Goal: Information Seeking & Learning: Learn about a topic

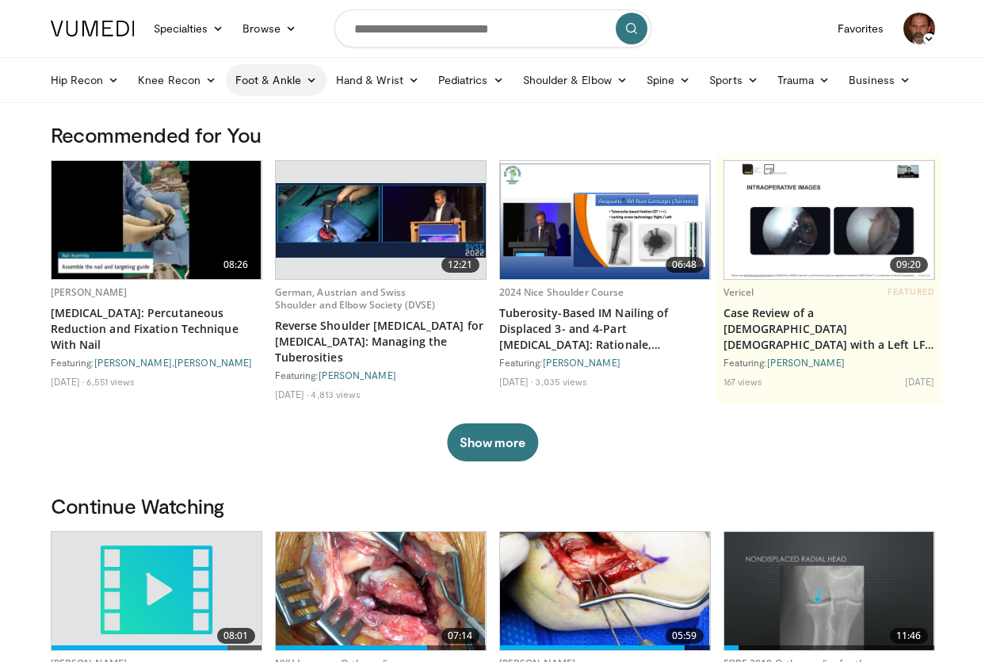
click at [282, 76] on link "Foot & Ankle" at bounding box center [276, 80] width 101 height 32
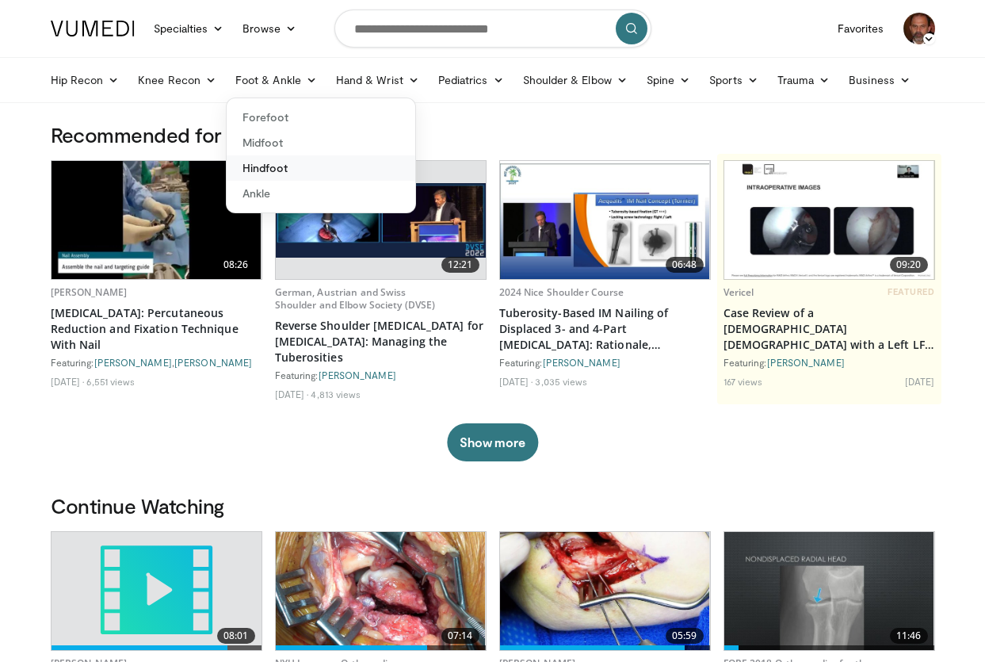
click at [281, 168] on link "Hindfoot" at bounding box center [321, 167] width 189 height 25
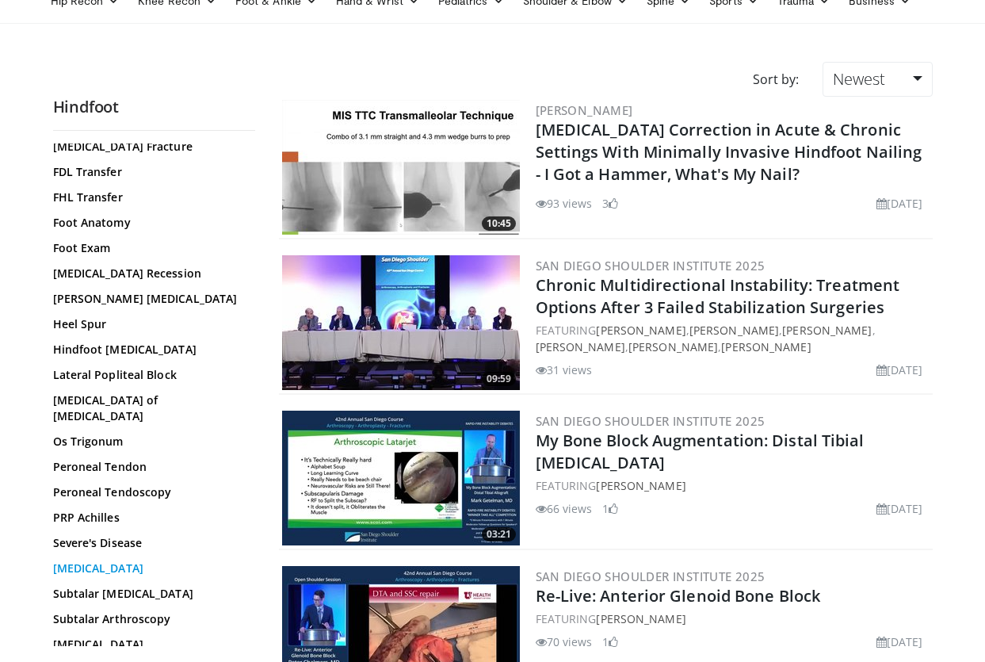
scroll to position [272, 0]
click at [108, 661] on link "[MEDICAL_DATA]" at bounding box center [150, 670] width 194 height 16
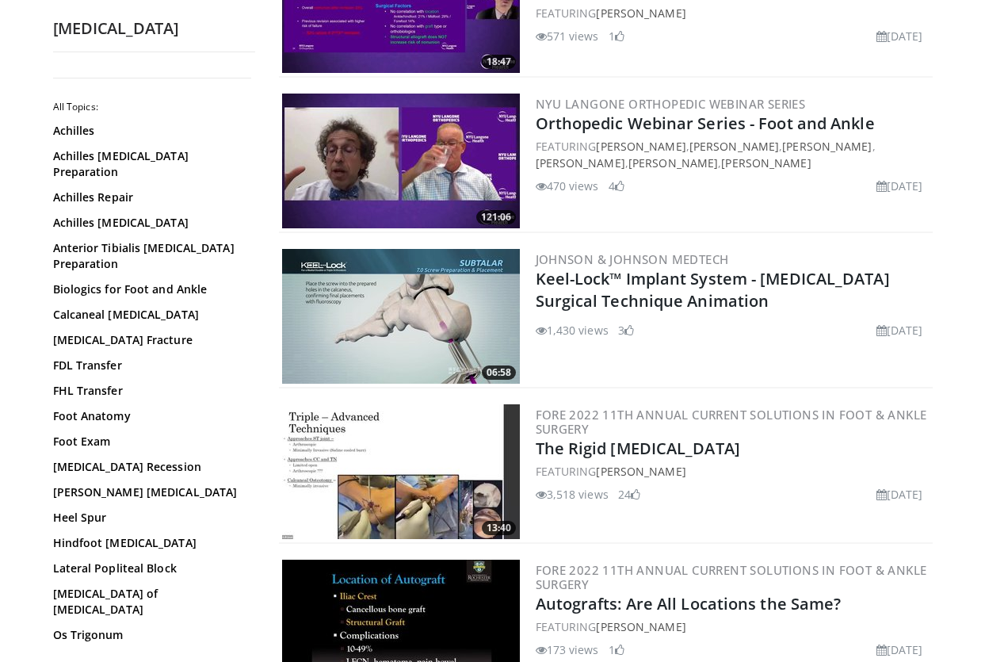
scroll to position [555, 0]
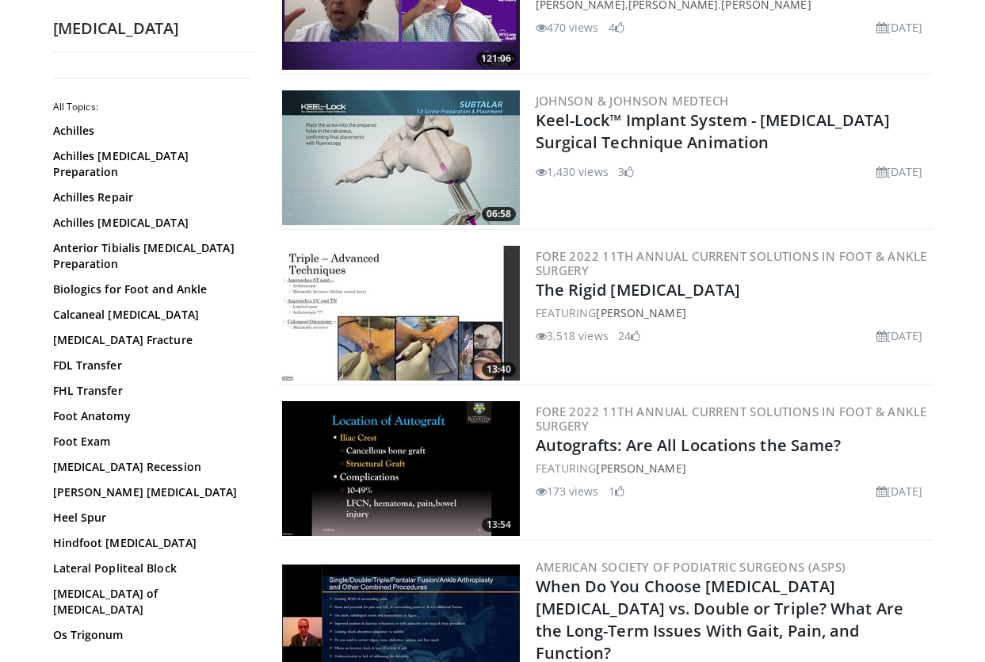
click at [406, 333] on img at bounding box center [401, 313] width 238 height 135
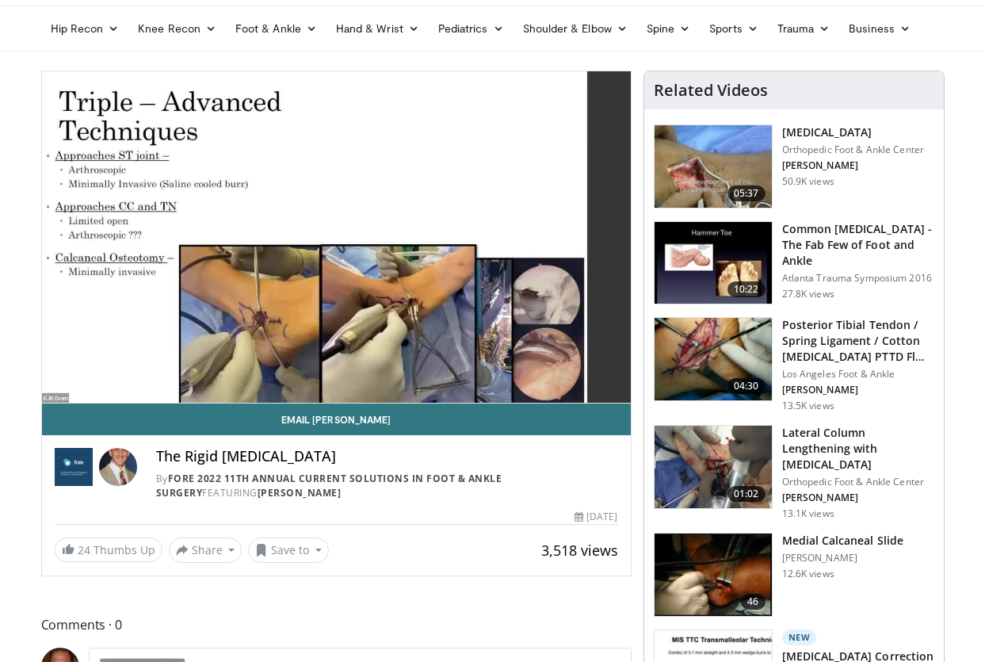
scroll to position [79, 0]
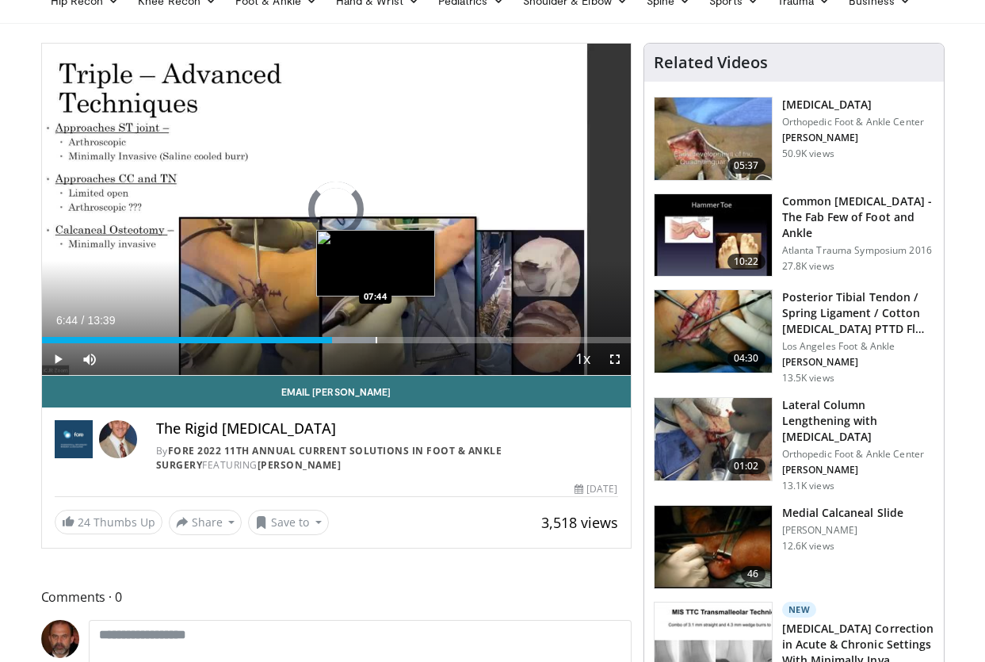
click at [375, 333] on div "Loaded : 56.93% 06:44 07:44" at bounding box center [336, 335] width 589 height 15
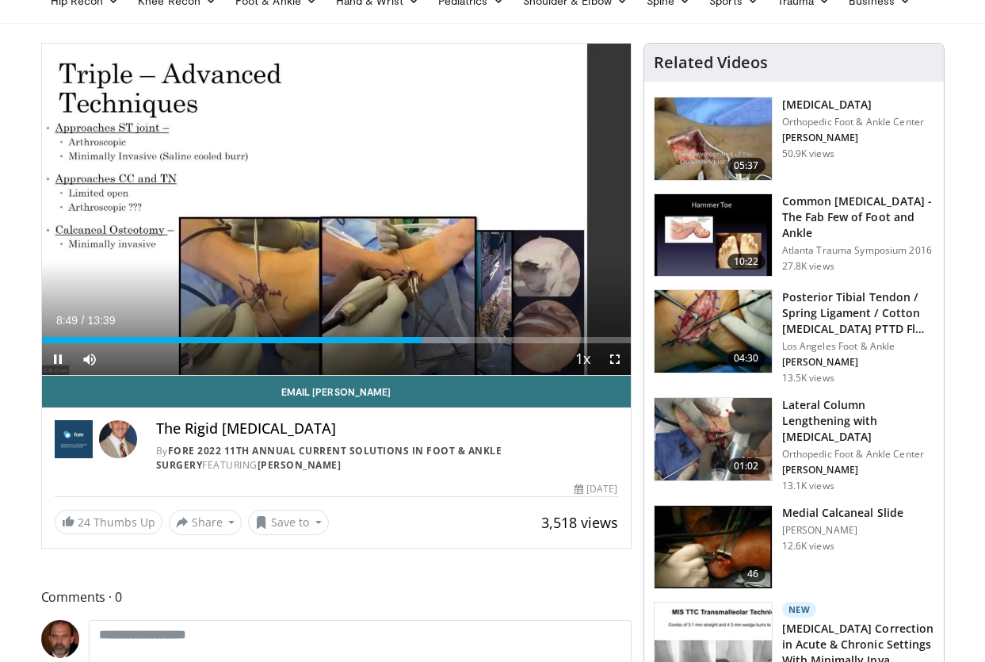
drag, startPoint x: 457, startPoint y: 335, endPoint x: 460, endPoint y: 358, distance: 22.3
click at [460, 358] on div "Current Time 8:49 / Duration 13:39 Pause Skip Backward Skip Forward Mute 100% L…" at bounding box center [336, 359] width 589 height 32
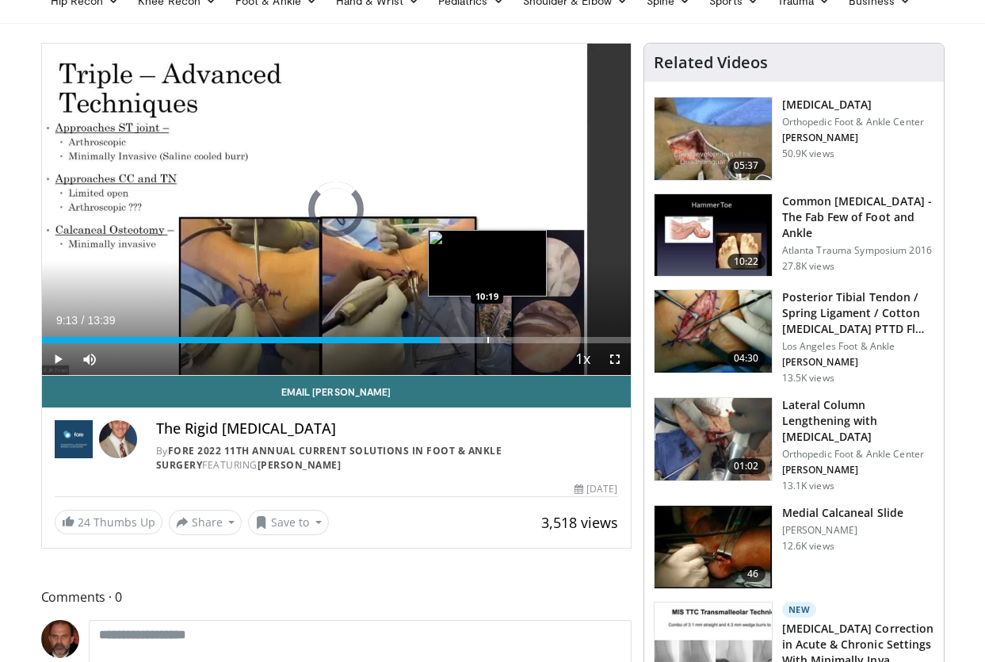
click at [488, 336] on div "Loaded : 75.10% 09:14 10:19" at bounding box center [336, 335] width 589 height 15
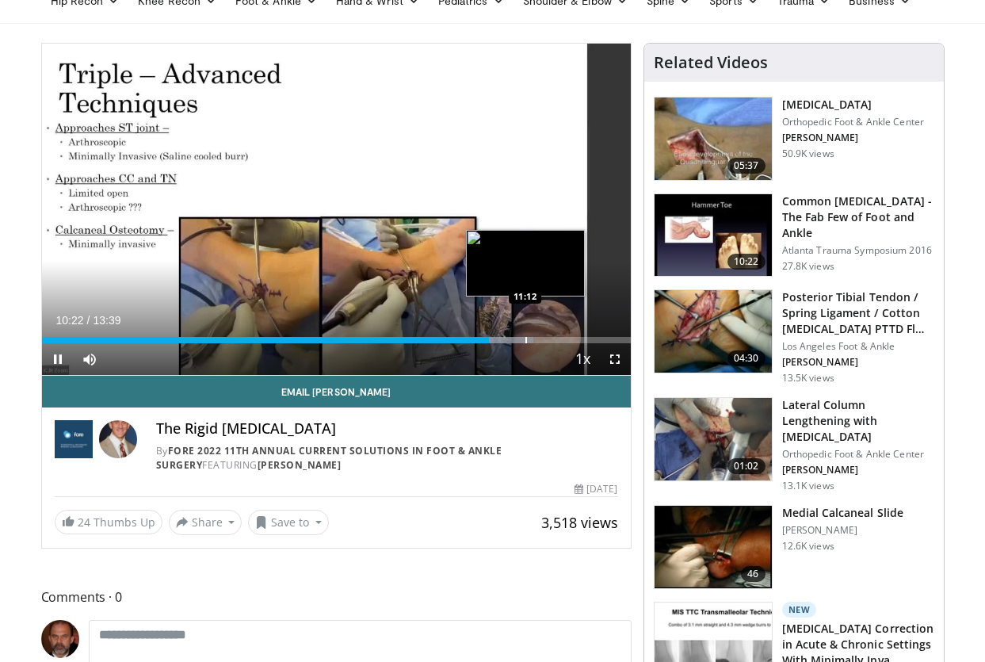
click at [526, 338] on div "Progress Bar" at bounding box center [527, 340] width 2 height 6
click at [564, 335] on div "Loaded : 83.58% 11:13 12:06" at bounding box center [336, 335] width 589 height 15
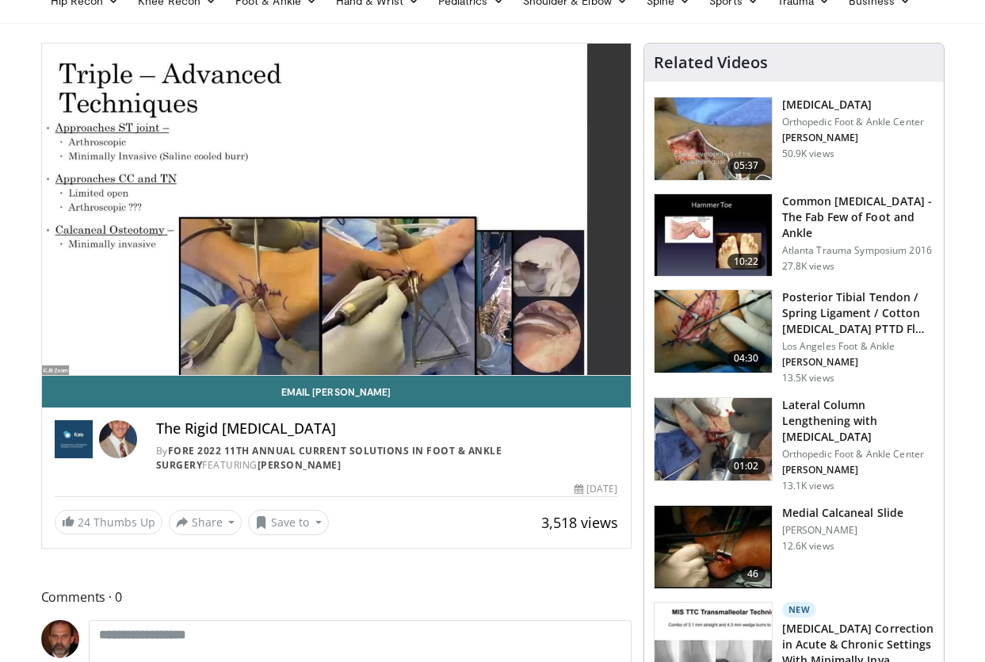
click at [717, 151] on img at bounding box center [713, 139] width 117 height 82
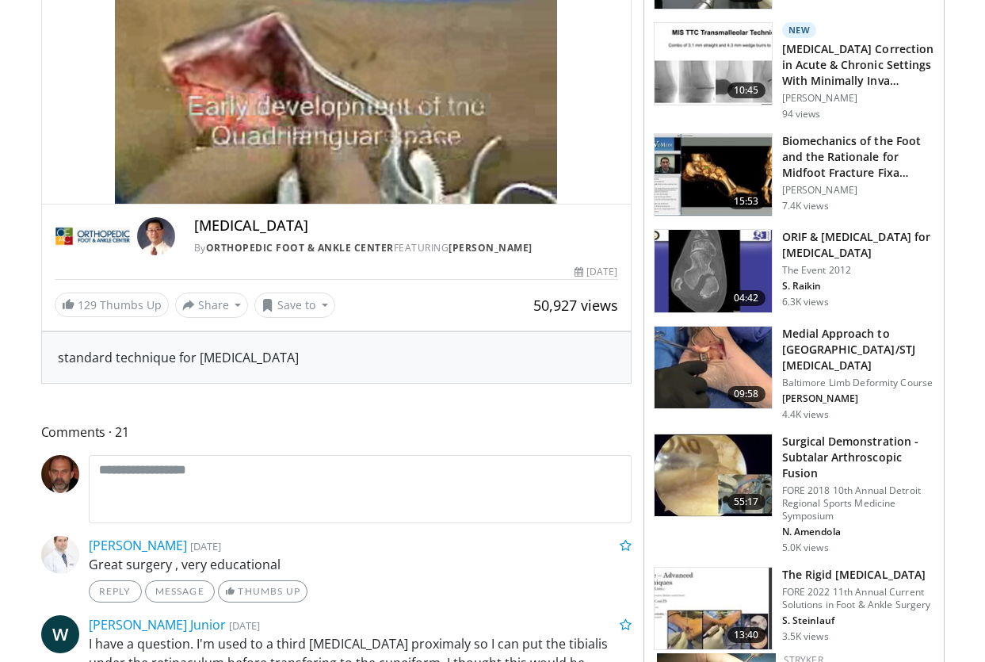
scroll to position [238, 0]
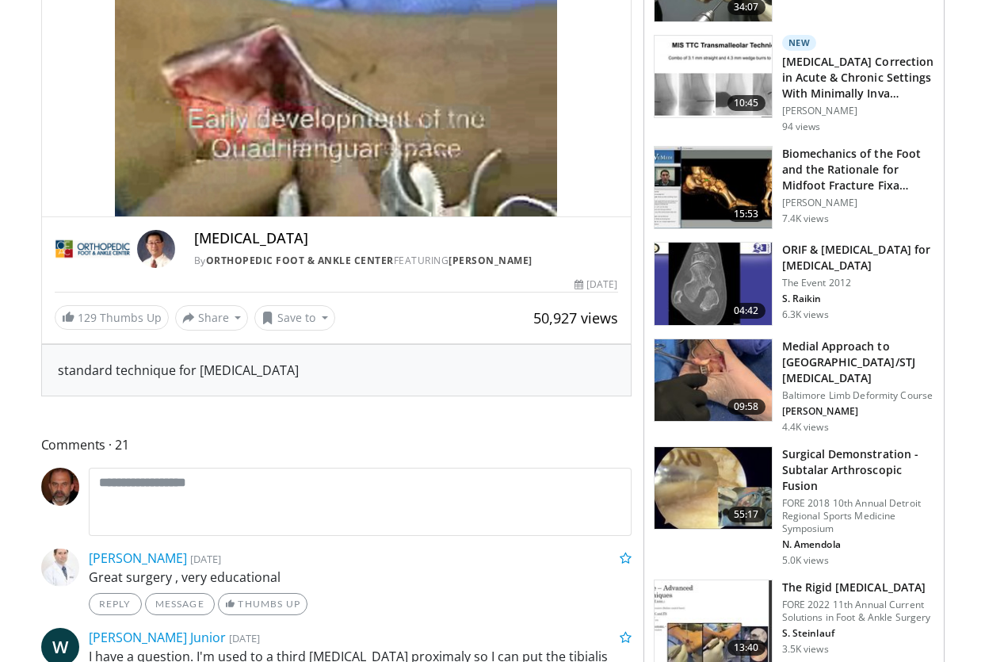
click at [824, 389] on p "Baltimore Limb Deformity Course" at bounding box center [858, 395] width 152 height 13
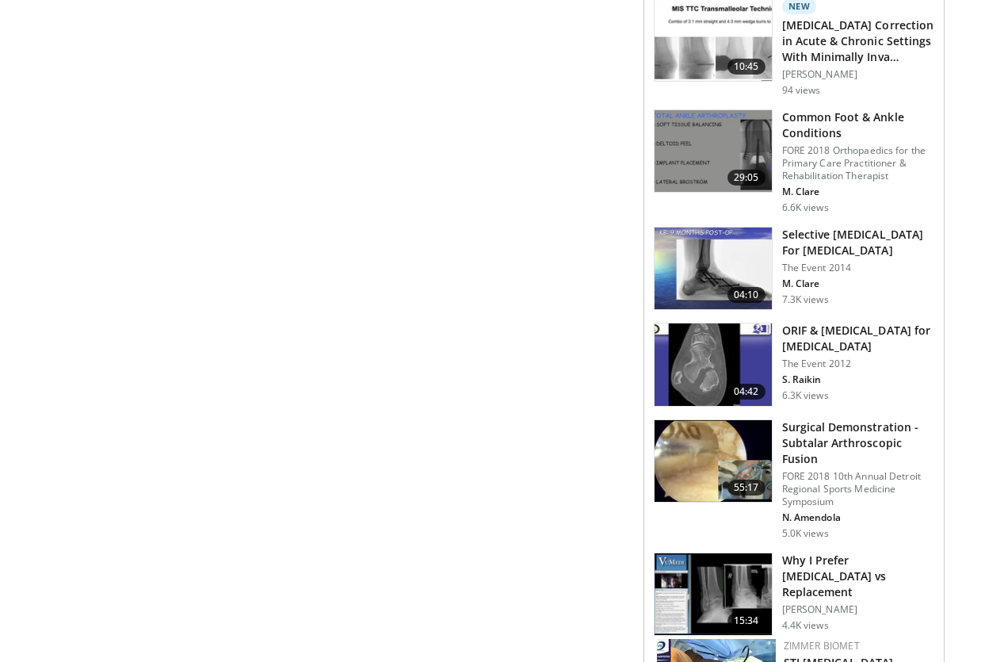
scroll to position [793, 0]
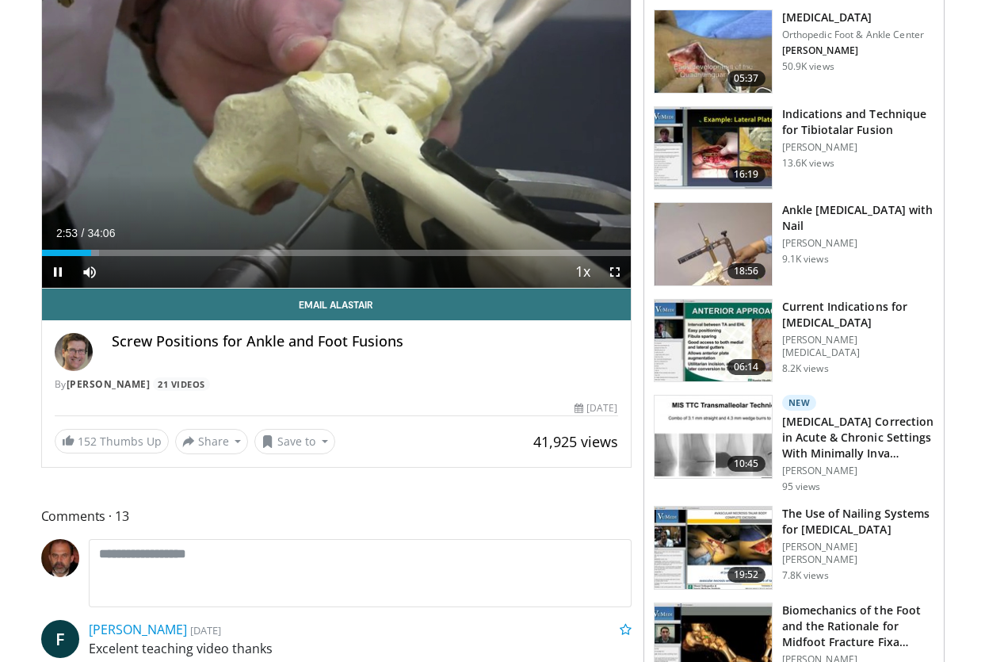
scroll to position [159, 0]
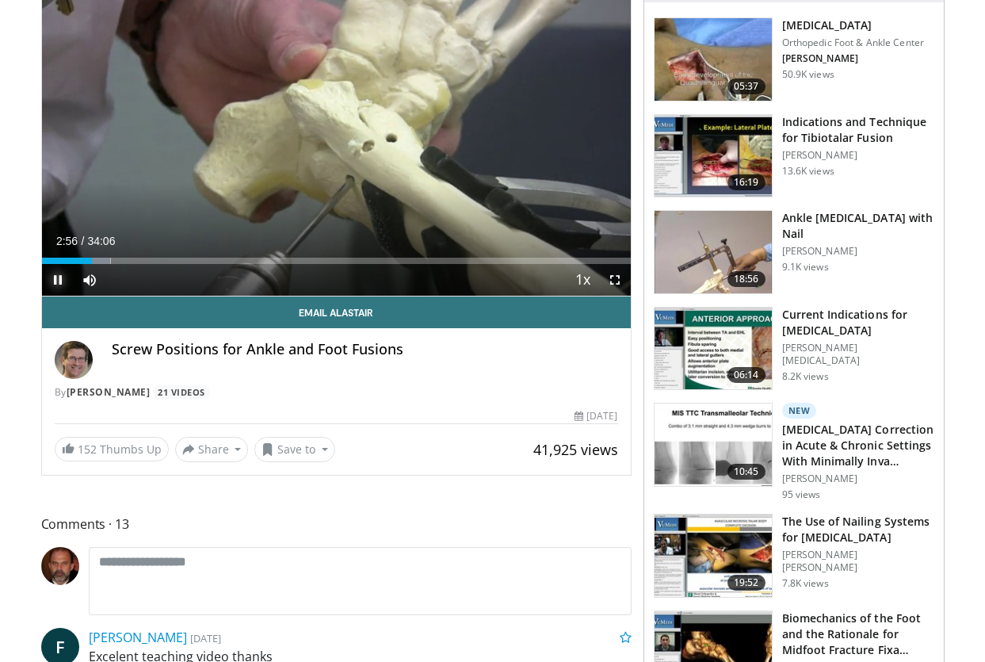
click at [52, 277] on span "Video Player" at bounding box center [58, 280] width 32 height 32
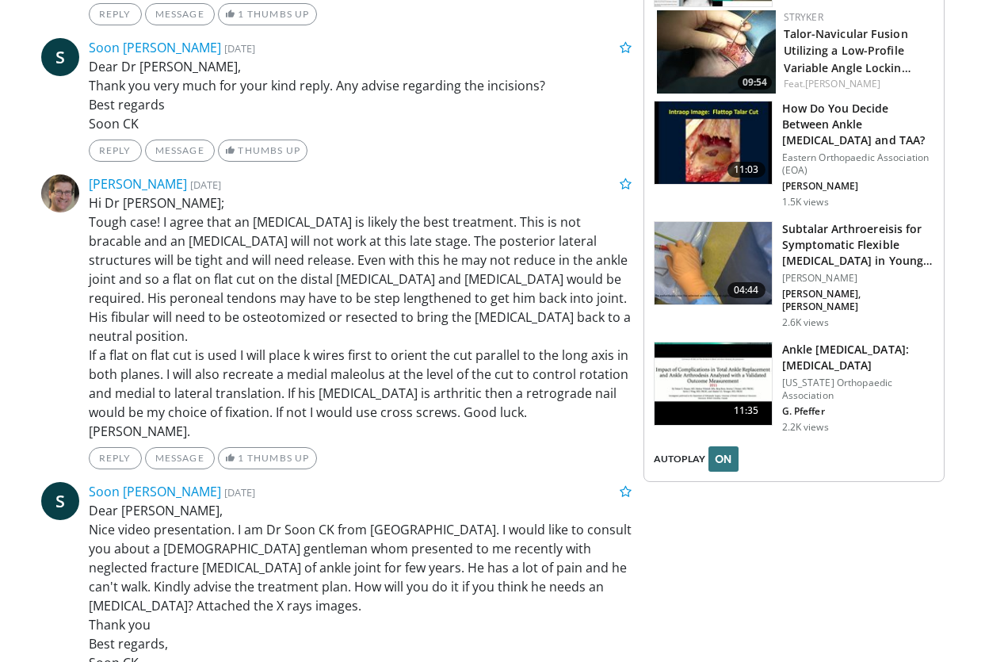
scroll to position [1823, 0]
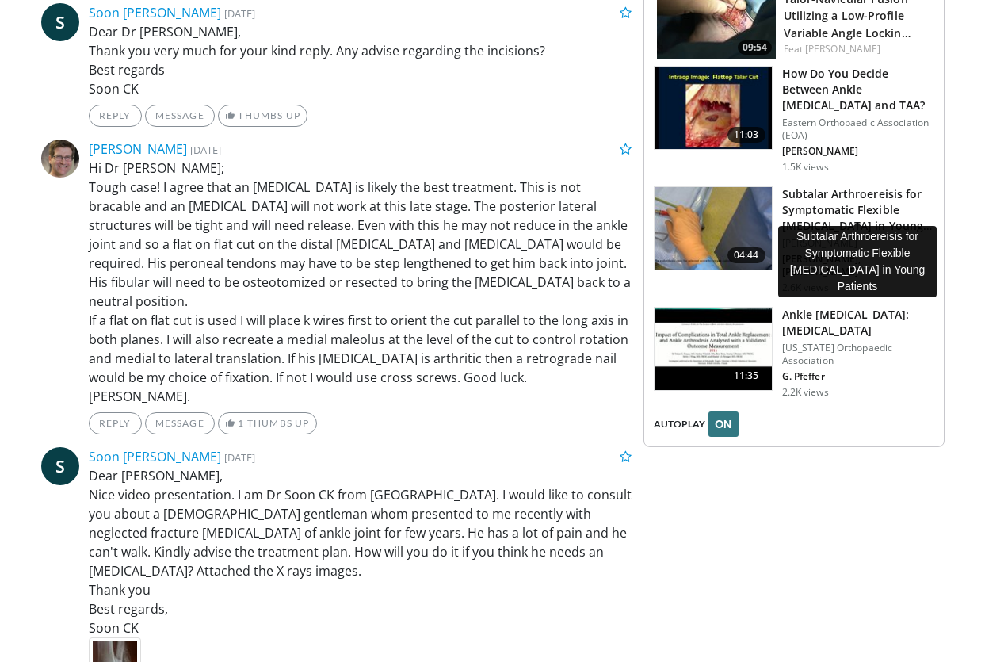
click at [813, 208] on h3 "Subtalar Arthroereisis for Symptomatic Flexible Flatfoot in Young Pa…" at bounding box center [858, 210] width 152 height 48
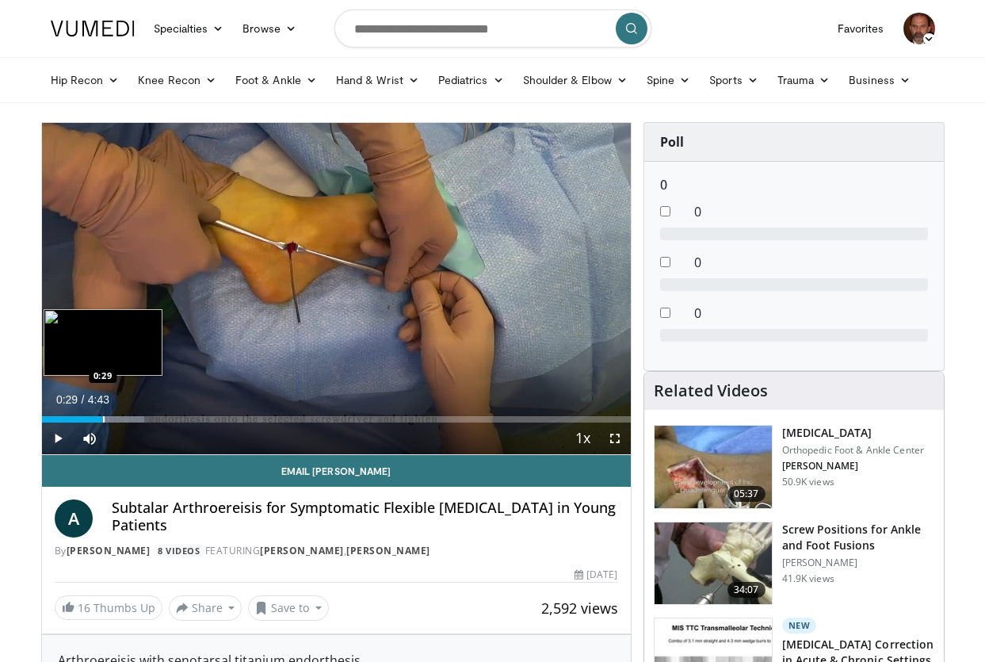
click at [101, 416] on div "Loaded : 17.45% 0:29 0:29" at bounding box center [336, 419] width 589 height 6
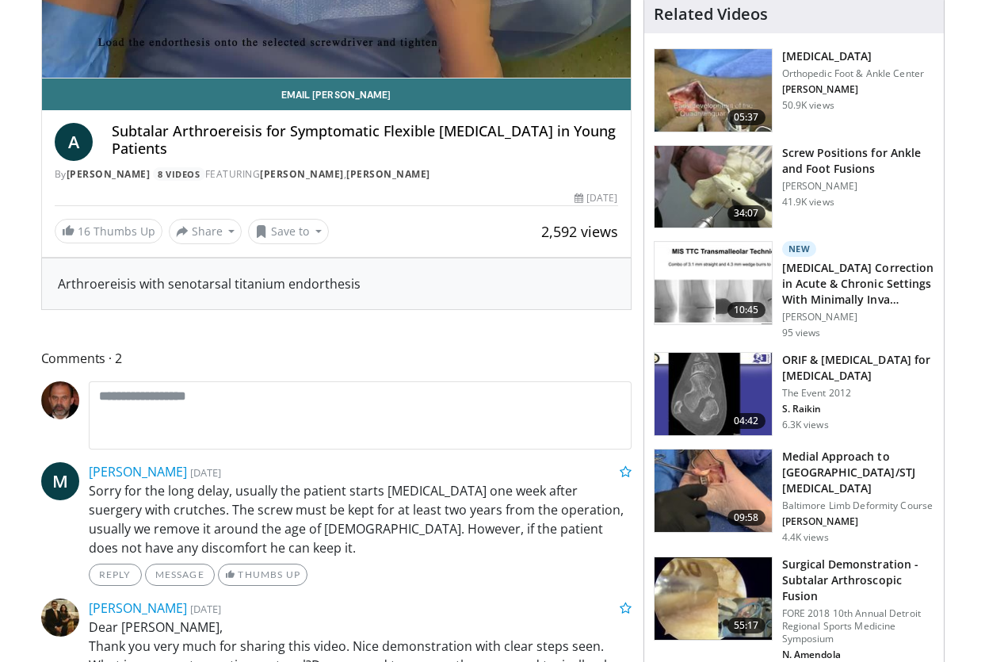
scroll to position [159, 0]
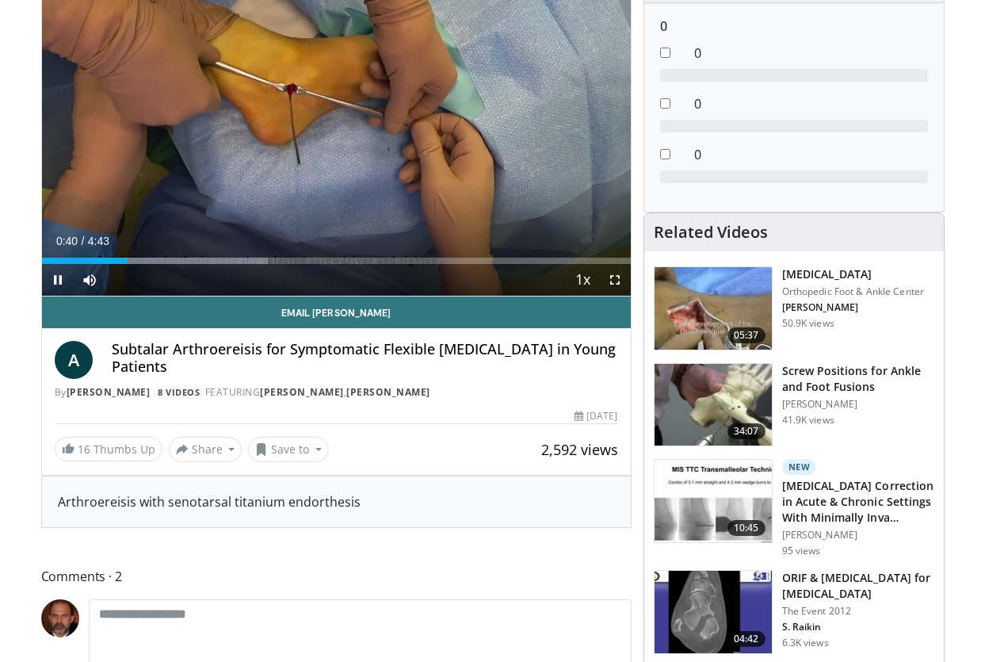
click at [292, 234] on div "Current Time 0:40 / Duration 4:43" at bounding box center [336, 241] width 589 height 14
click at [158, 264] on div "Current Time 0:42 / Duration 4:43 Pause Skip Backward Skip Forward Mute 4% Load…" at bounding box center [336, 280] width 589 height 32
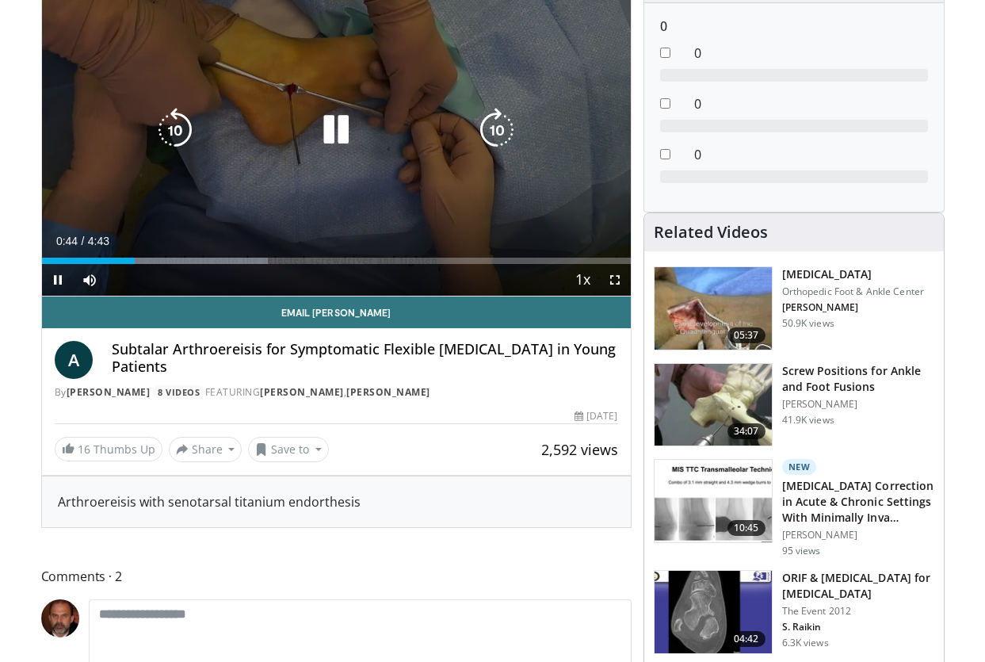
click at [341, 131] on icon "Video Player" at bounding box center [336, 130] width 44 height 44
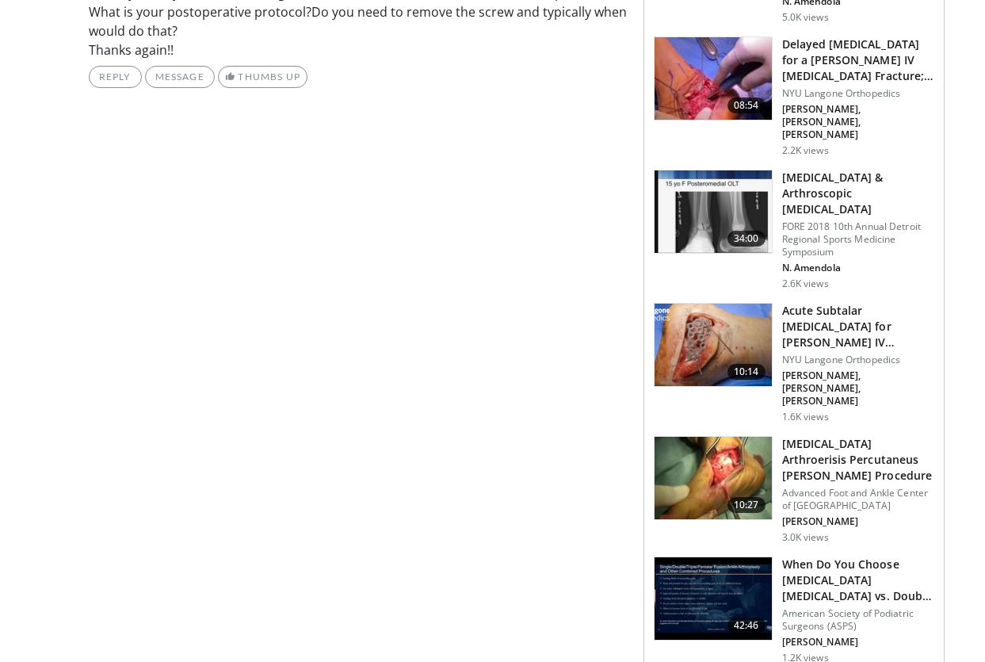
scroll to position [1031, 0]
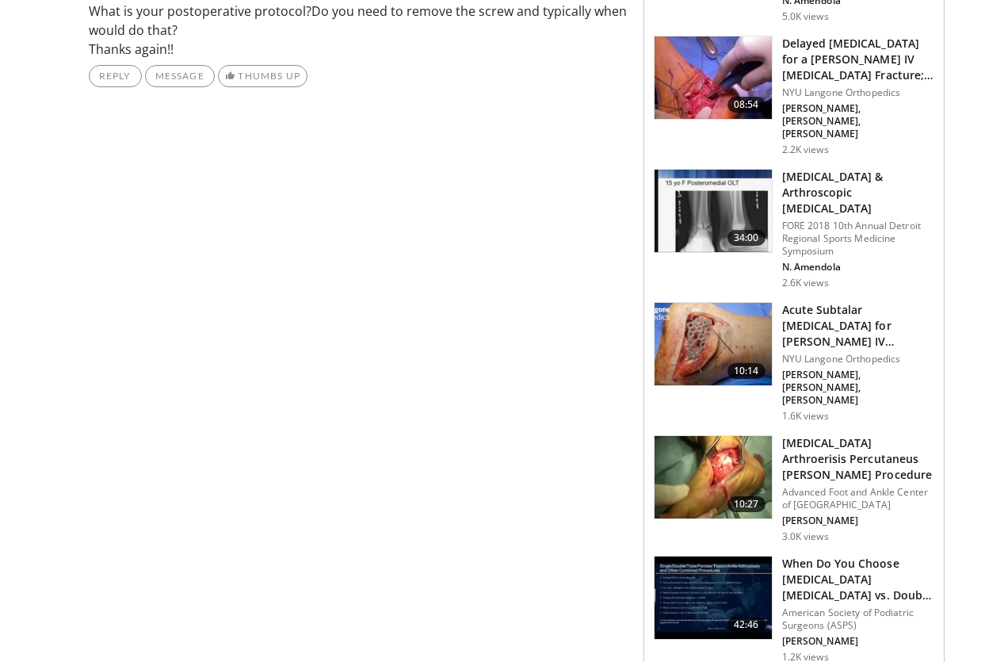
click at [738, 436] on img at bounding box center [713, 477] width 117 height 82
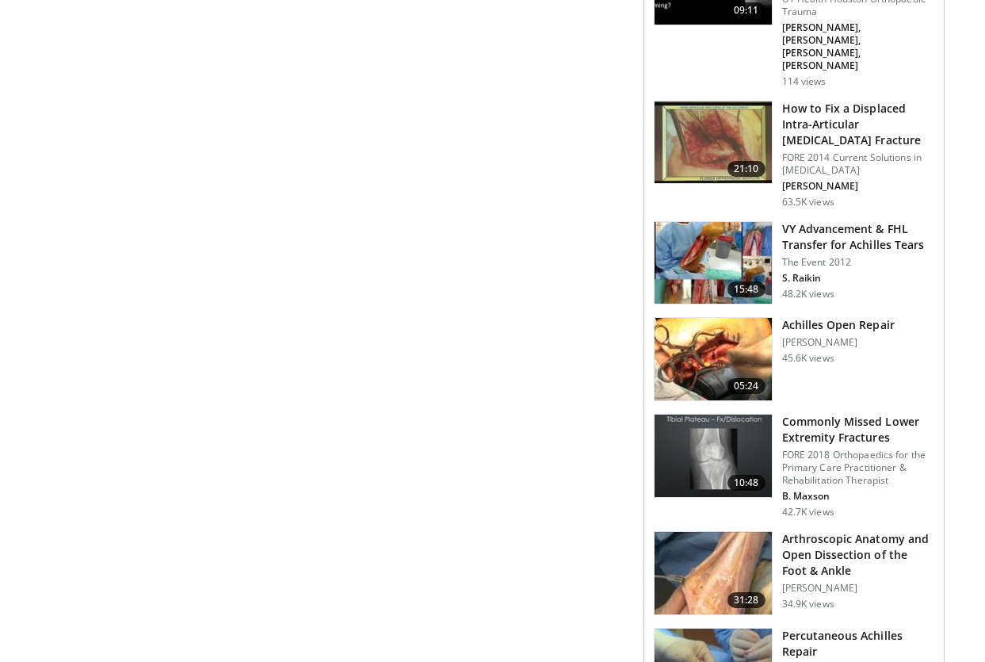
scroll to position [1899, 0]
